Goal: Find specific page/section: Find specific page/section

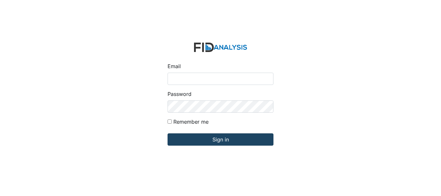
type input "[EMAIL_ADDRESS][DOMAIN_NAME]"
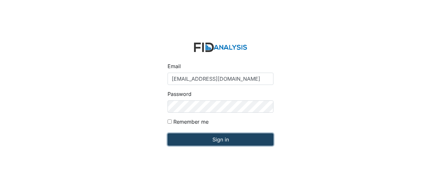
click at [218, 137] on input "Sign in" at bounding box center [221, 139] width 106 height 12
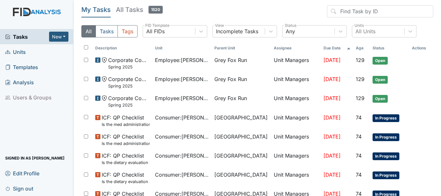
click at [24, 48] on span "Units" at bounding box center [15, 52] width 21 height 10
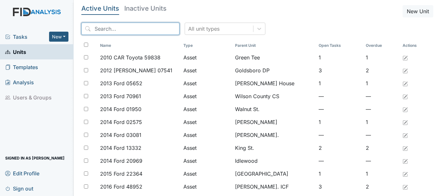
click at [122, 26] on input "search" at bounding box center [130, 29] width 98 height 12
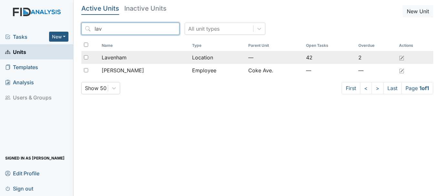
type input "lav"
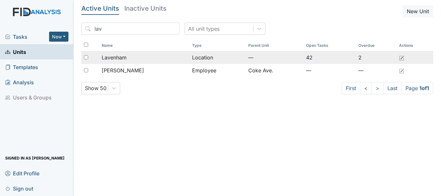
click at [127, 56] on div "Lavenham" at bounding box center [144, 58] width 85 height 8
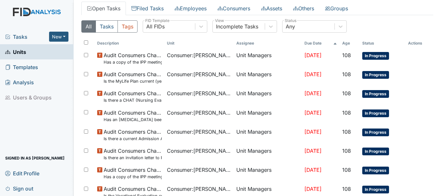
scroll to position [36, 0]
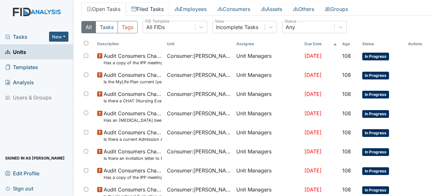
click at [148, 12] on link "Filed Tasks" at bounding box center [147, 9] width 43 height 14
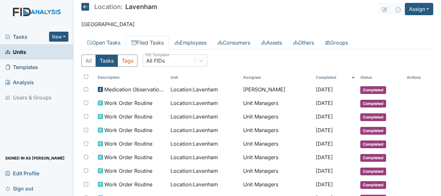
scroll to position [1, 0]
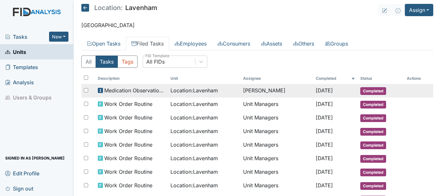
click at [365, 93] on span "Completed" at bounding box center [373, 91] width 26 height 8
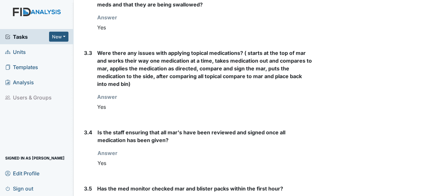
scroll to position [755, 0]
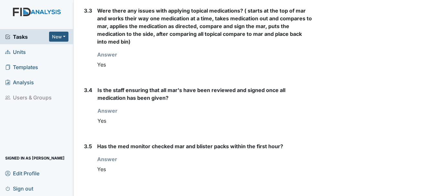
click at [25, 56] on span "Units" at bounding box center [15, 52] width 21 height 10
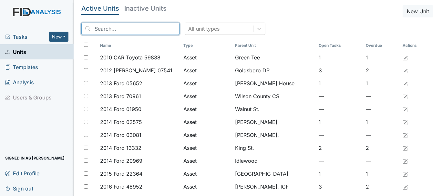
click at [126, 29] on input "search" at bounding box center [130, 29] width 98 height 12
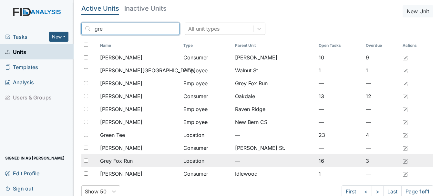
type input "gre"
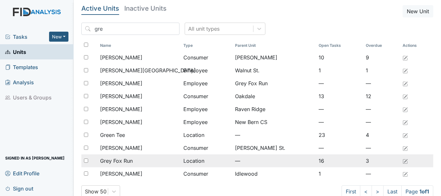
click at [136, 162] on div "Grey Fox Run" at bounding box center [139, 161] width 78 height 8
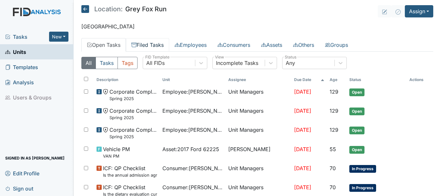
click at [156, 44] on link "Filed Tasks" at bounding box center [147, 45] width 43 height 14
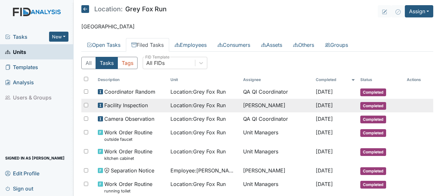
click at [370, 106] on span "Completed" at bounding box center [373, 106] width 26 height 8
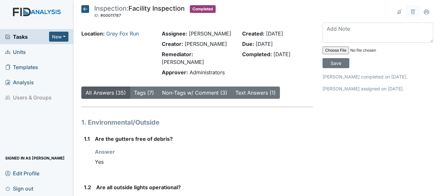
click at [22, 53] on span "Units" at bounding box center [15, 52] width 21 height 10
